Goal: Navigation & Orientation: Find specific page/section

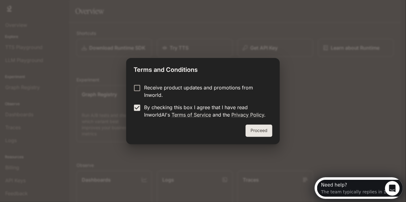
click at [267, 128] on button "Proceed" at bounding box center [259, 131] width 27 height 12
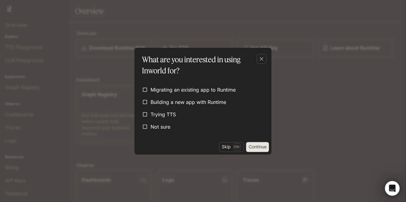
click at [157, 125] on span "Not sure" at bounding box center [161, 126] width 20 height 7
click at [231, 143] on button "Skip Esc" at bounding box center [231, 147] width 25 height 10
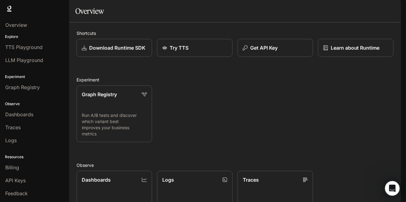
click at [392, 185] on icon "Open Intercom Messenger" at bounding box center [392, 188] width 10 height 10
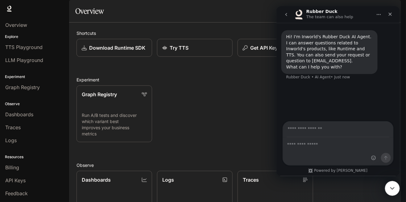
click at [391, 15] on icon "Close" at bounding box center [390, 13] width 5 height 5
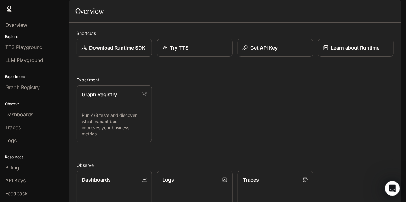
click at [8, 47] on span "TTS Playground" at bounding box center [23, 47] width 37 height 7
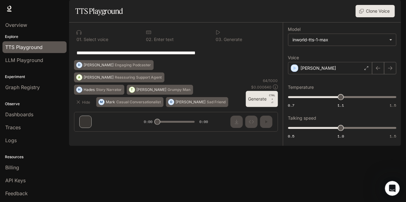
click at [18, 62] on span "LLM Playground" at bounding box center [24, 60] width 38 height 7
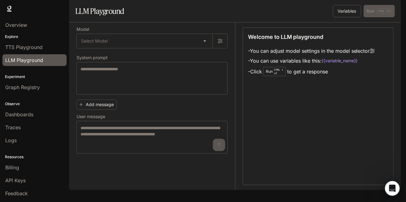
click at [10, 27] on span "Overview" at bounding box center [16, 24] width 22 height 7
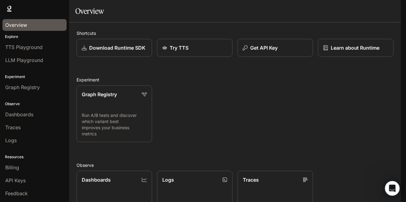
scroll to position [102, 0]
